Goal: Understand process/instructions: Learn how to perform a task or action

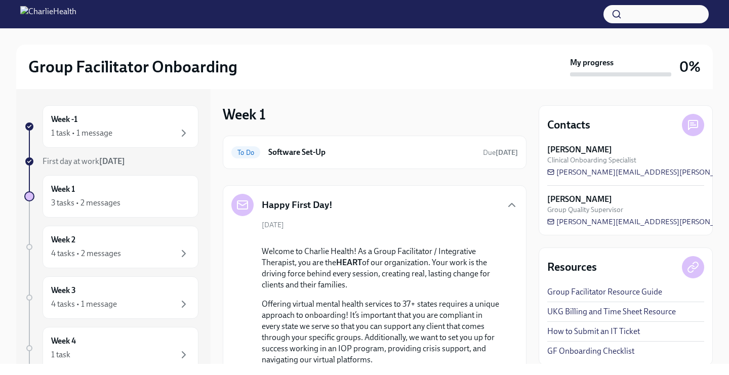
scroll to position [471, 0]
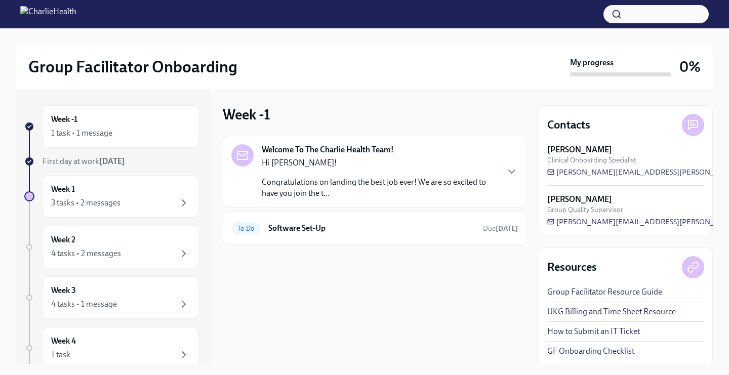
click at [340, 191] on p "Congratulations on landing the best job ever! We are so excited to have you joi…" at bounding box center [380, 188] width 236 height 22
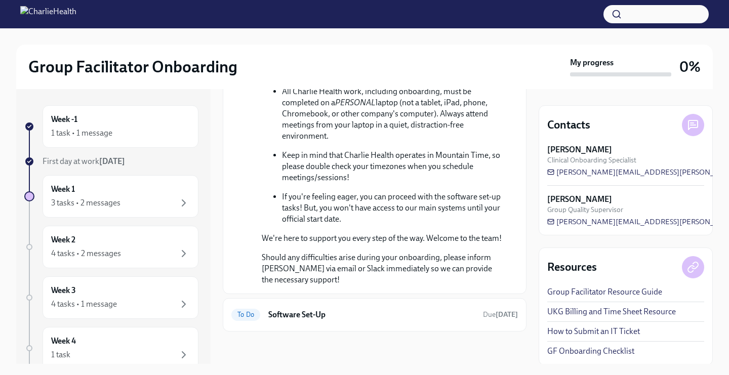
scroll to position [502, 0]
click at [350, 307] on div "To Do Software Set-Up Due today" at bounding box center [374, 315] width 286 height 16
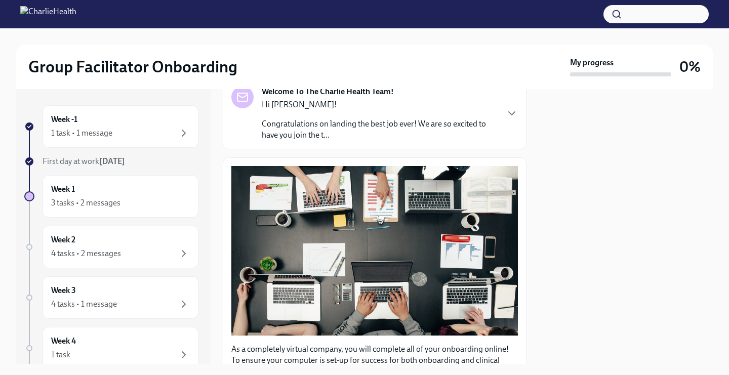
scroll to position [310, 0]
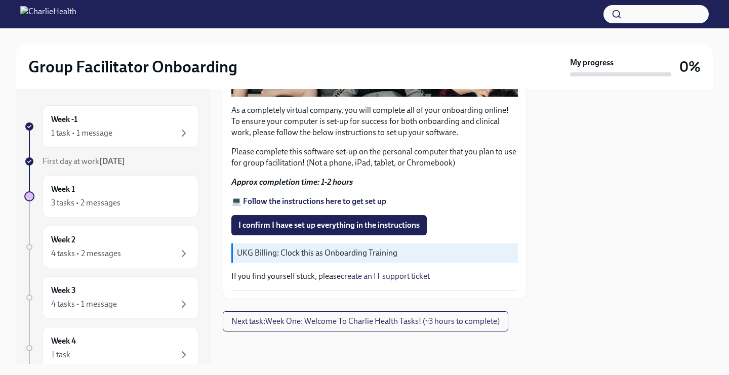
click at [326, 200] on strong "💻 Follow the instructions here to get set up" at bounding box center [308, 201] width 155 height 10
click at [158, 117] on div "Week -1 1 task • 1 message" at bounding box center [120, 126] width 139 height 25
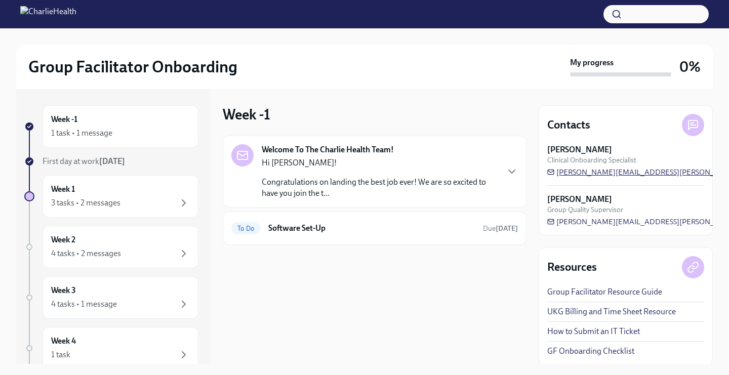
drag, startPoint x: 674, startPoint y: 172, endPoint x: 557, endPoint y: 175, distance: 116.9
click at [556, 175] on div "Lara Babalola Clinical Onboarding Specialist lara.babalola@charliehealth.com" at bounding box center [625, 160] width 157 height 33
drag, startPoint x: 667, startPoint y: 170, endPoint x: 639, endPoint y: 173, distance: 28.4
click at [638, 173] on div "Lara Babalola Clinical Onboarding Specialist lara.babalola@charliehealth.com" at bounding box center [625, 160] width 157 height 33
click at [639, 173] on span "[PERSON_NAME][EMAIL_ADDRESS][PERSON_NAME][DOMAIN_NAME]" at bounding box center [673, 172] width 253 height 10
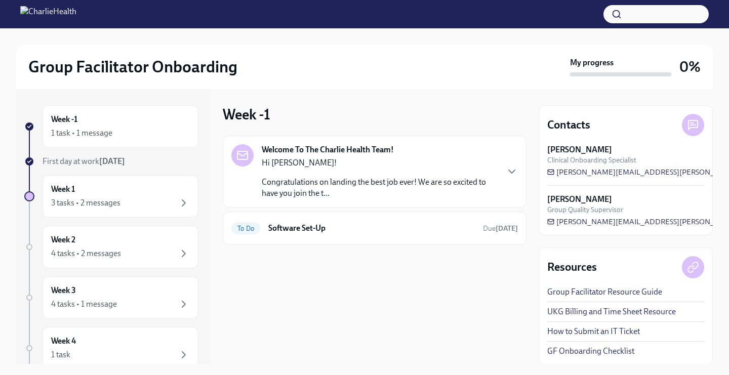
click at [409, 173] on div "Hi Kristina! Congratulations on landing the best job ever! We are so excited to…" at bounding box center [380, 177] width 236 height 41
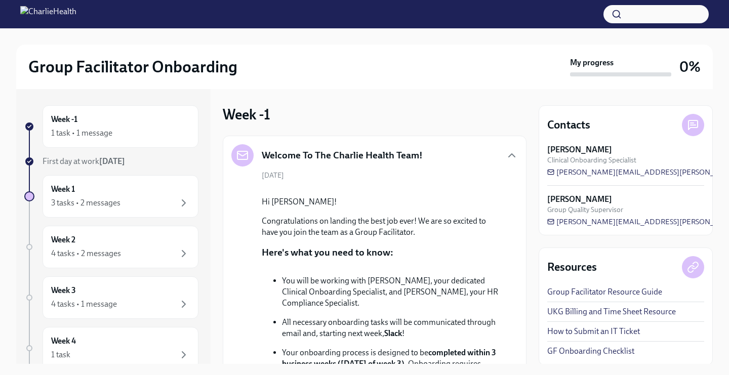
scroll to position [502, 0]
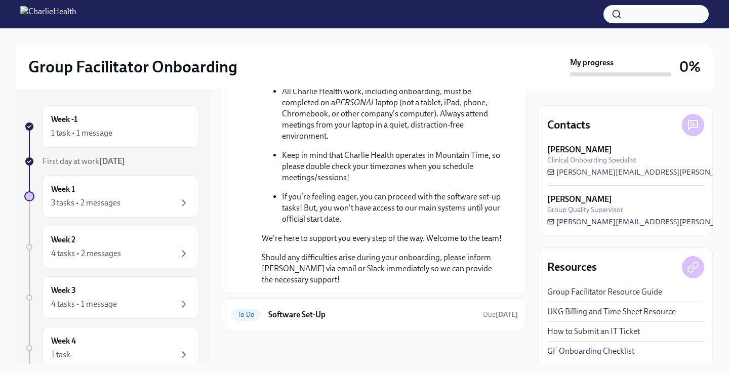
click at [414, 299] on div "To Do Software Set-Up Due today" at bounding box center [375, 314] width 304 height 33
click at [414, 309] on h6 "Software Set-Up" at bounding box center [371, 314] width 206 height 11
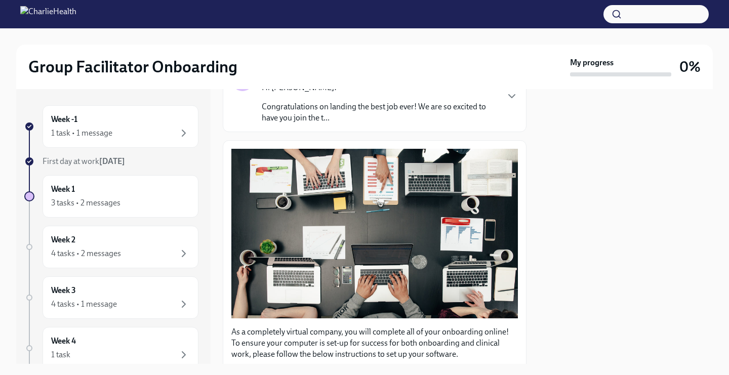
scroll to position [310, 0]
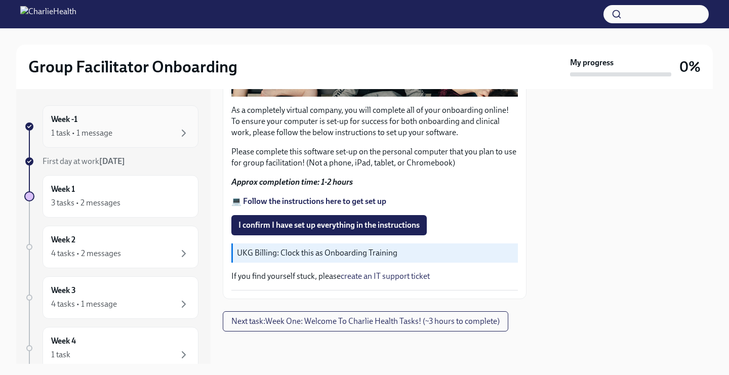
click at [107, 133] on div "1 task • 1 message" at bounding box center [81, 133] width 61 height 11
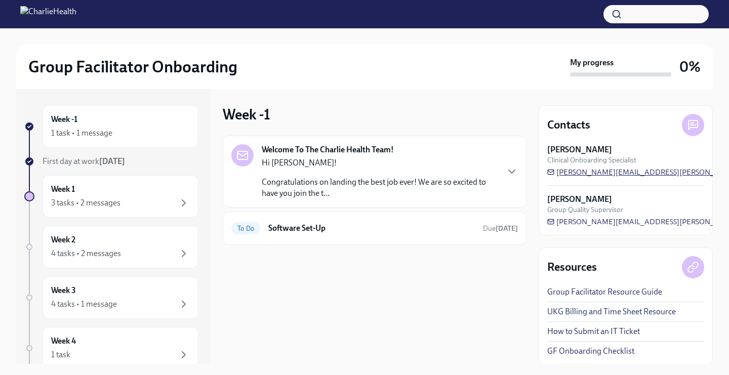
click at [639, 175] on span "[PERSON_NAME][EMAIL_ADDRESS][PERSON_NAME][DOMAIN_NAME]" at bounding box center [673, 172] width 253 height 10
click at [312, 235] on div "To Do Software Set-Up Due today" at bounding box center [374, 228] width 286 height 16
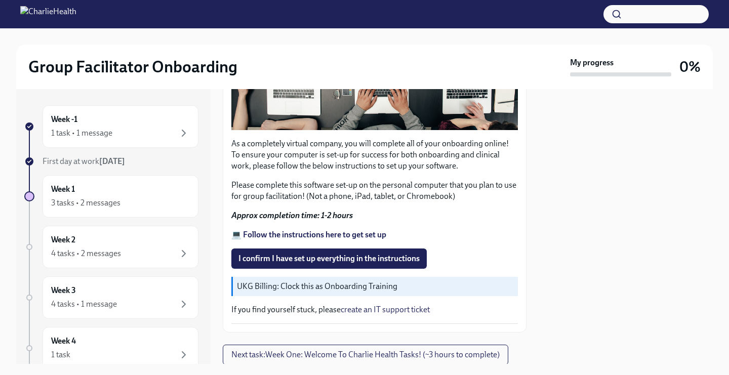
scroll to position [289, 0]
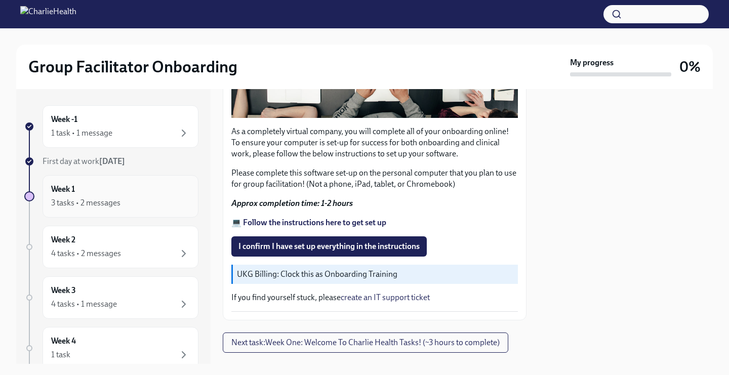
click at [147, 191] on div "Week 1 3 tasks • 2 messages" at bounding box center [120, 196] width 139 height 25
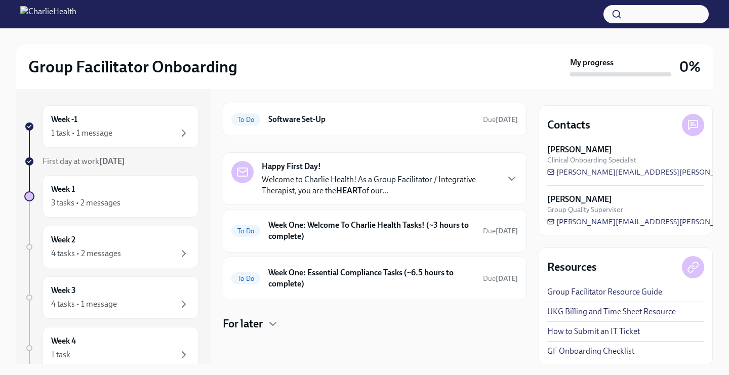
scroll to position [32, 0]
click at [356, 229] on h6 "Week One: Welcome To Charlie Health Tasks! (~3 hours to complete)" at bounding box center [371, 231] width 206 height 22
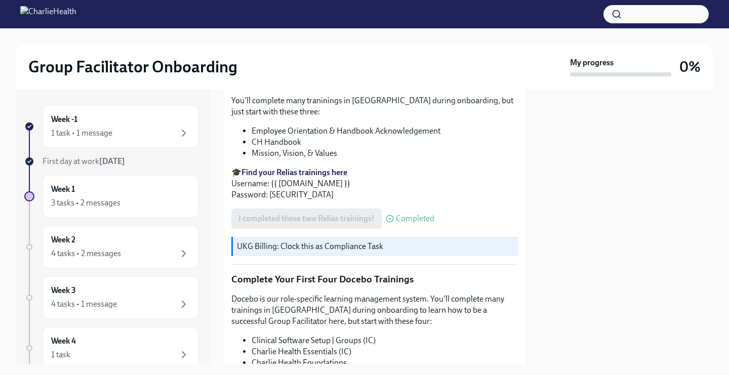
scroll to position [1323, 0]
